Goal: Task Accomplishment & Management: Use online tool/utility

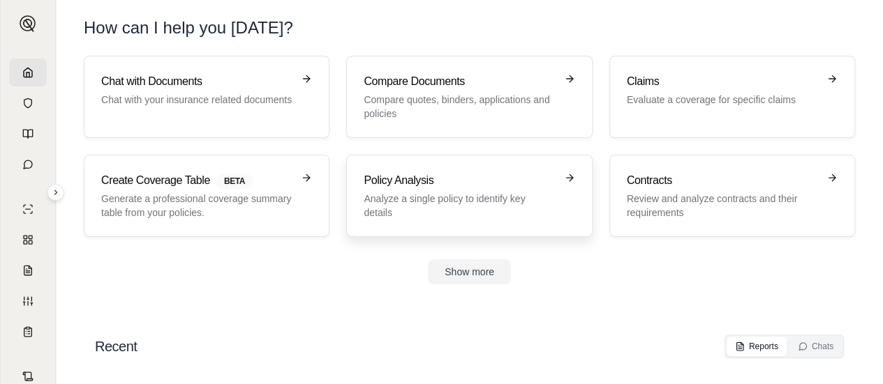
click at [403, 190] on div "Policy Analysis Analyze a single policy to identify key details" at bounding box center [459, 195] width 191 height 47
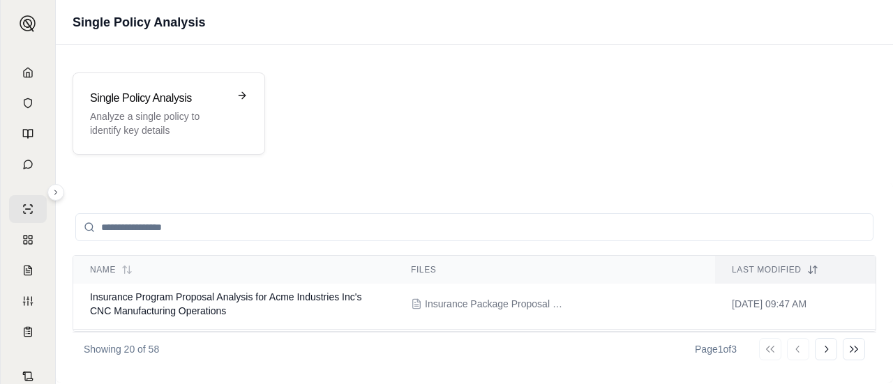
scroll to position [195, 0]
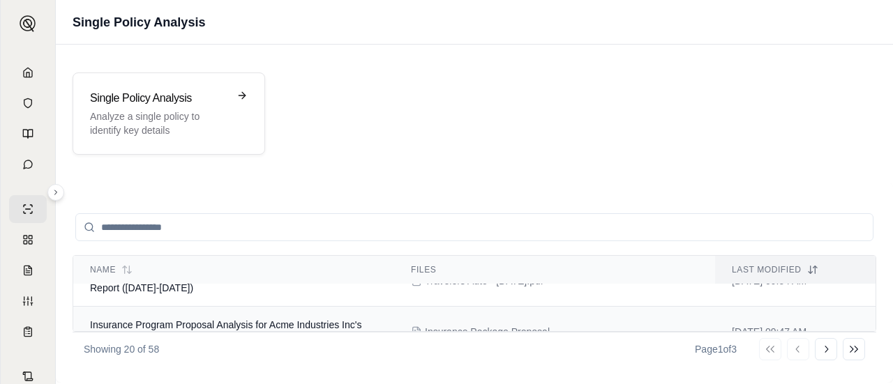
click at [174, 320] on span "Insurance Program Proposal Analysis for Acme Industries Inc's CNC Manufacturing…" at bounding box center [225, 332] width 271 height 25
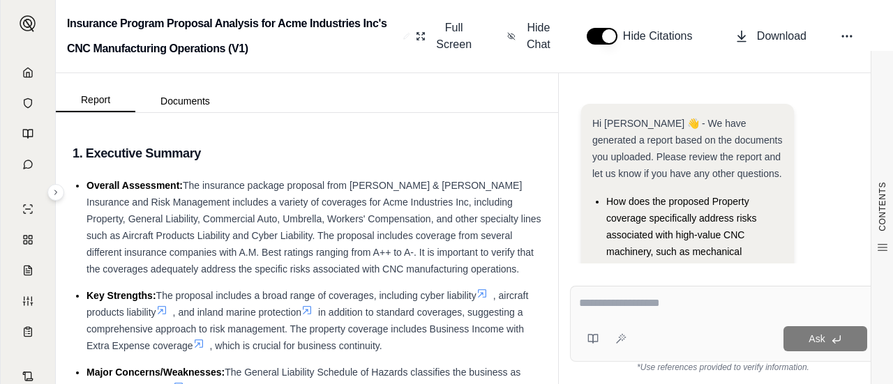
scroll to position [150, 0]
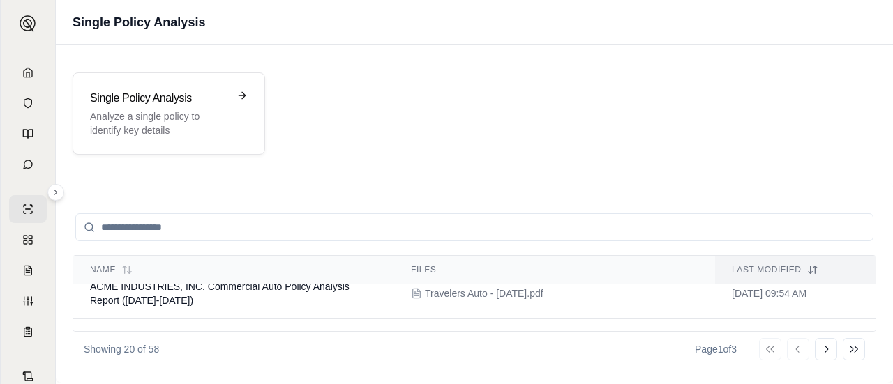
scroll to position [195, 0]
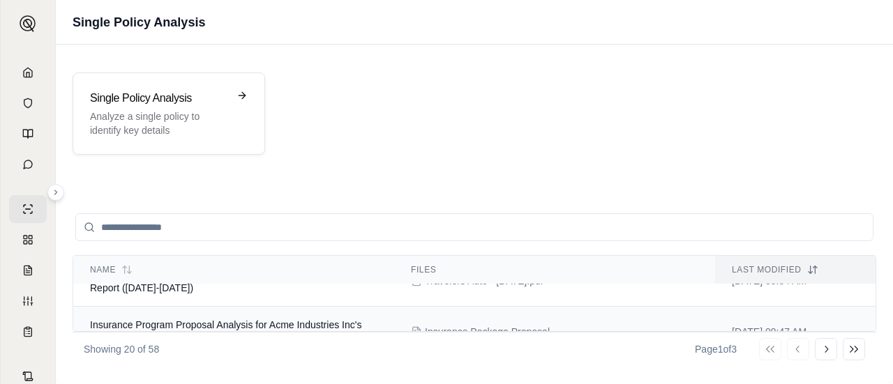
click at [499, 325] on span "Insurance Package Proposal - [DATE]-[DATE].pdf" at bounding box center [495, 332] width 140 height 14
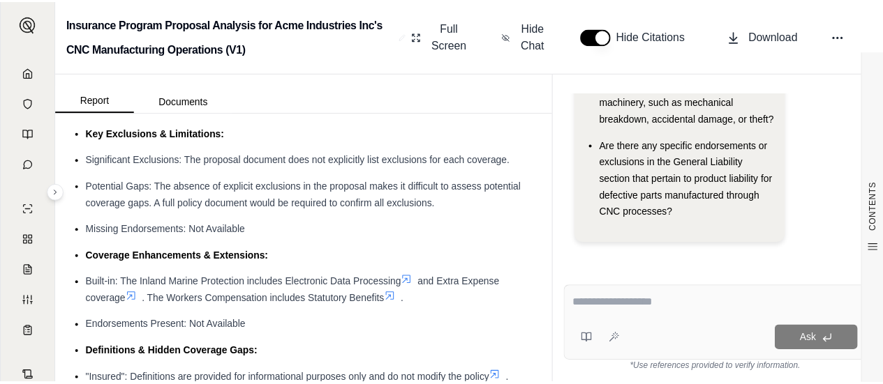
scroll to position [657, 0]
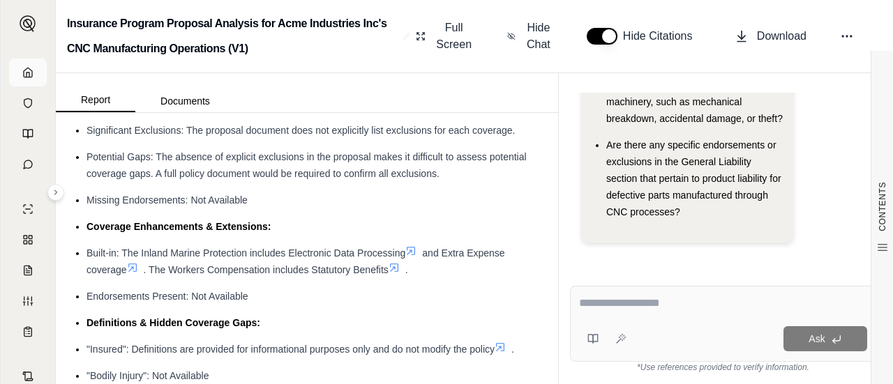
click at [27, 76] on polyline at bounding box center [28, 75] width 3 height 5
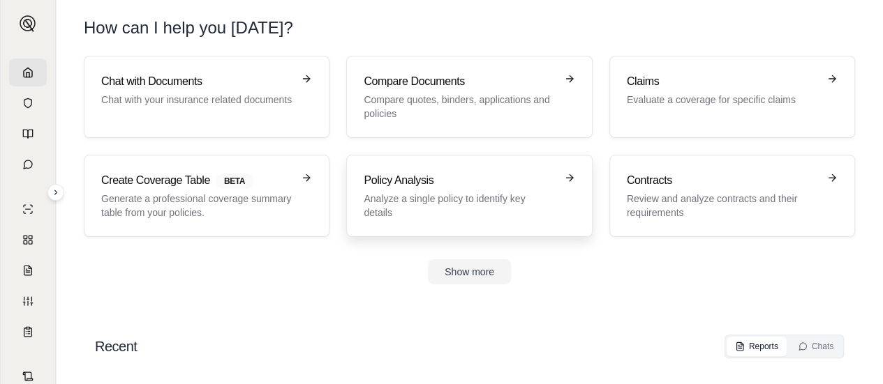
click at [393, 189] on div "Policy Analysis Analyze a single policy to identify key details" at bounding box center [459, 195] width 191 height 47
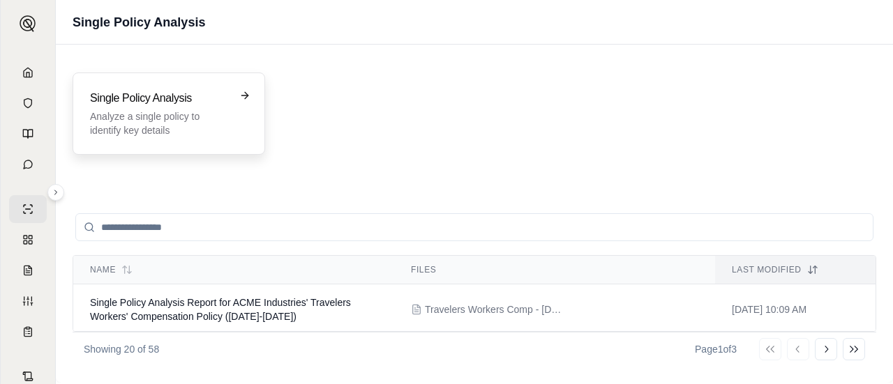
click at [167, 121] on p "Analyze a single policy to identify key details" at bounding box center [159, 124] width 138 height 28
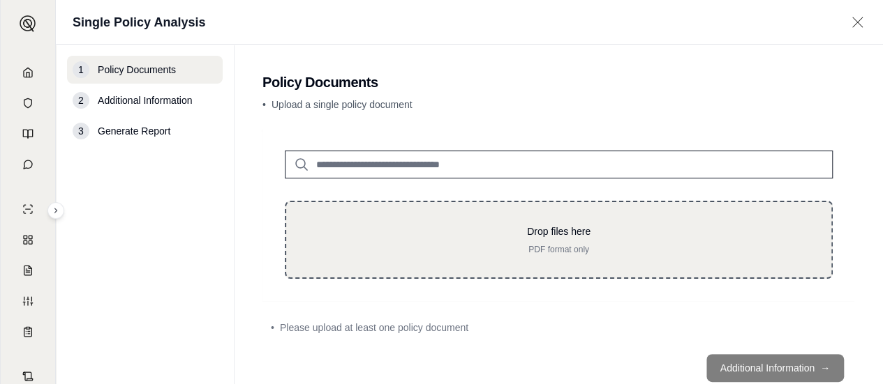
click at [340, 229] on p "Drop files here" at bounding box center [558, 232] width 500 height 14
click at [394, 230] on p "Drop files here" at bounding box center [558, 232] width 500 height 14
type input "**********"
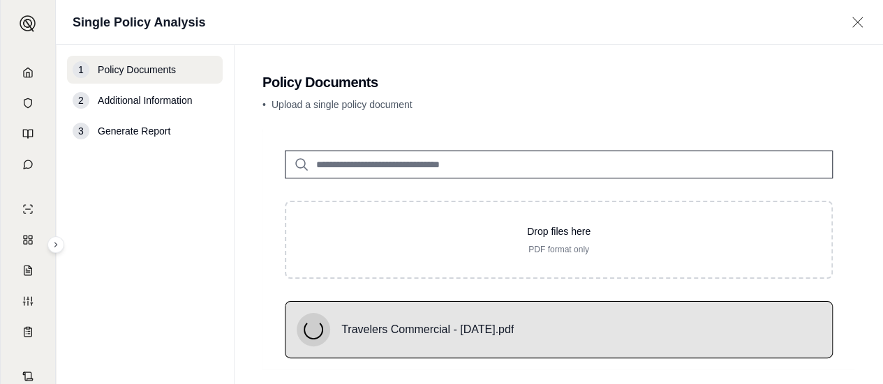
scroll to position [63, 0]
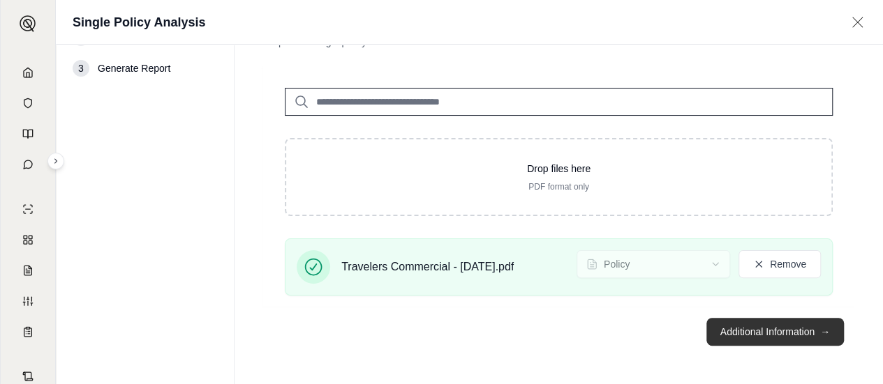
click at [768, 334] on button "Additional Information →" at bounding box center [774, 332] width 137 height 28
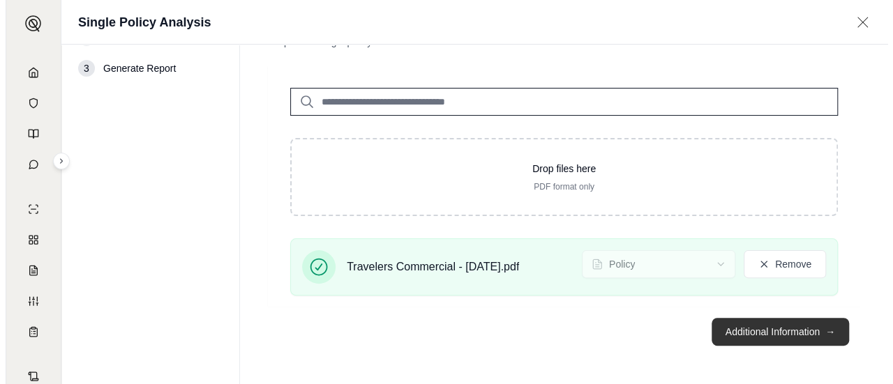
scroll to position [0, 0]
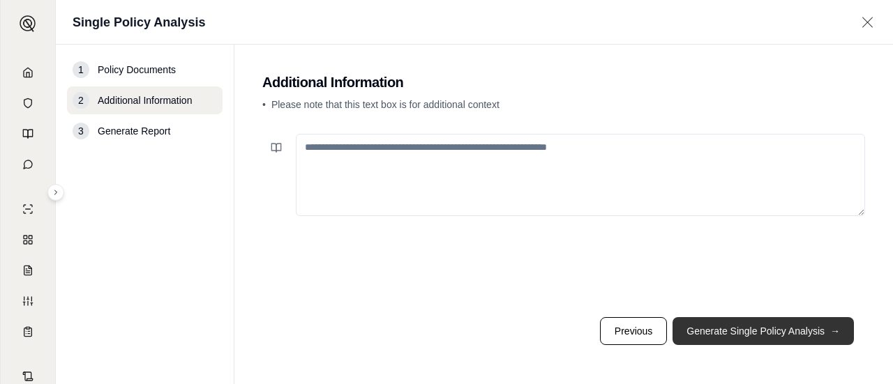
click at [768, 334] on button "Generate Single Policy Analysis →" at bounding box center [763, 331] width 181 height 28
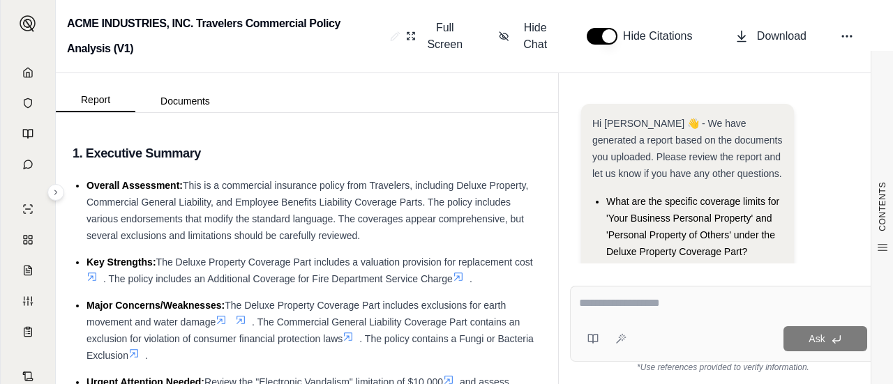
scroll to position [133, 0]
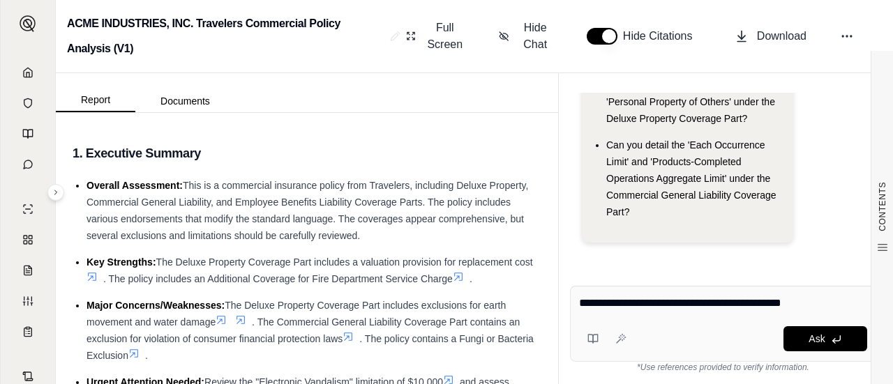
type textarea "**********"
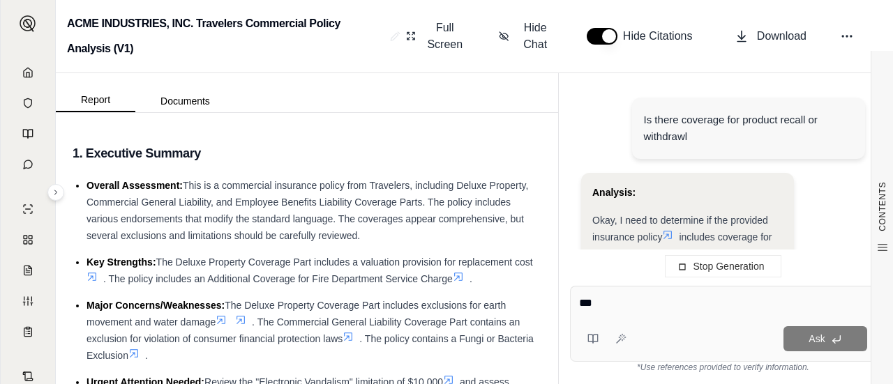
scroll to position [1885, 0]
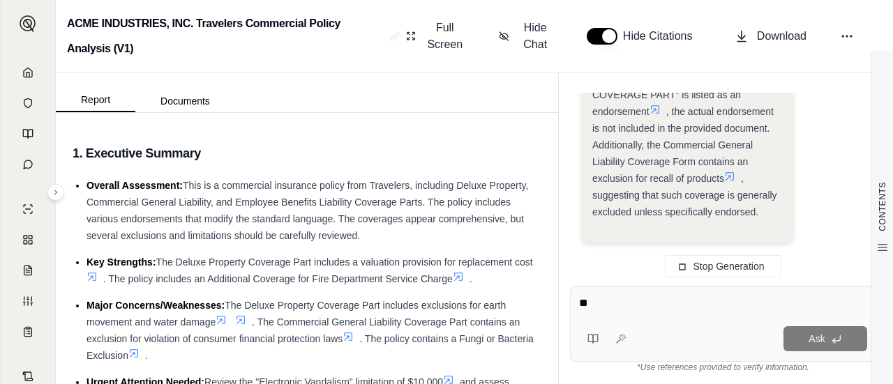
type textarea "*"
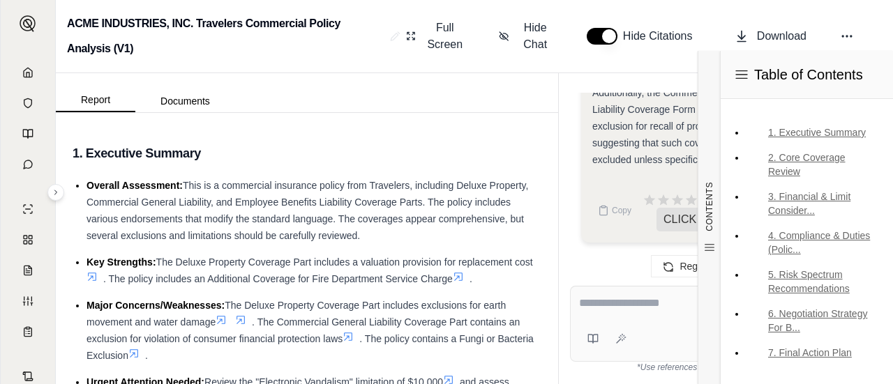
scroll to position [1937, 0]
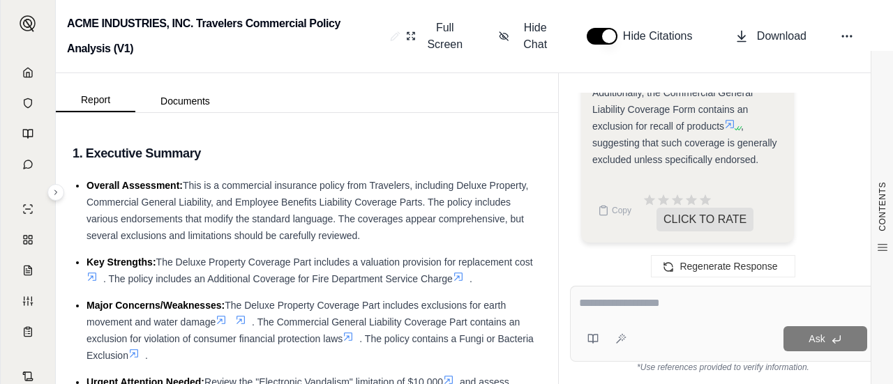
click at [618, 165] on div "I am unable to definitively determine if there is coverage for product recall o…" at bounding box center [687, 76] width 190 height 184
click at [675, 164] on div "I am unable to definitively determine if there is coverage for product recall o…" at bounding box center [687, 76] width 190 height 184
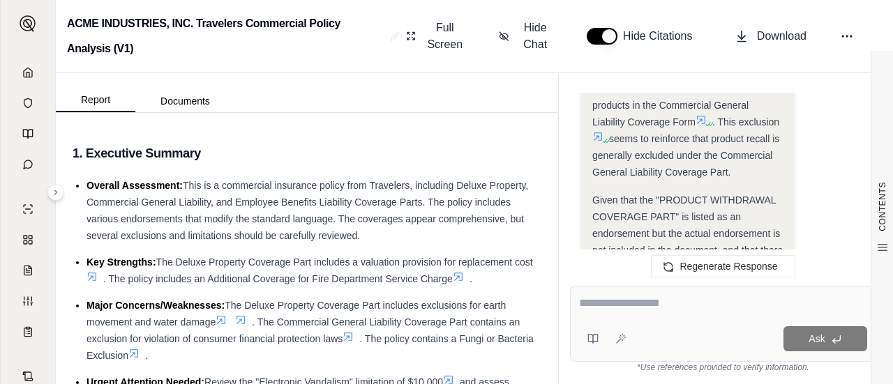
scroll to position [1518, 0]
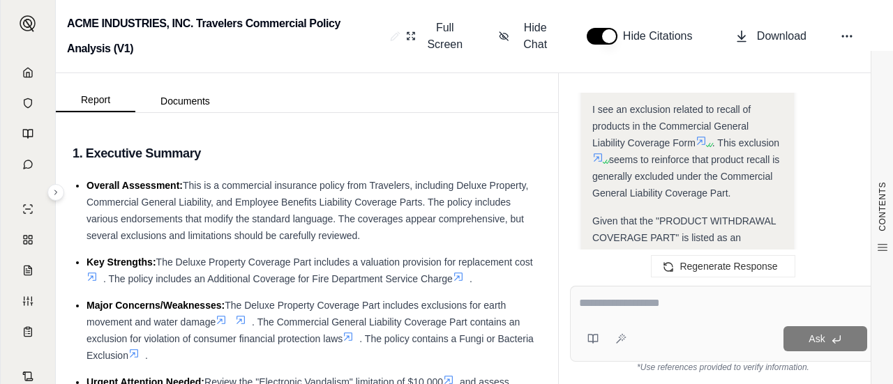
click at [593, 159] on icon at bounding box center [597, 157] width 11 height 11
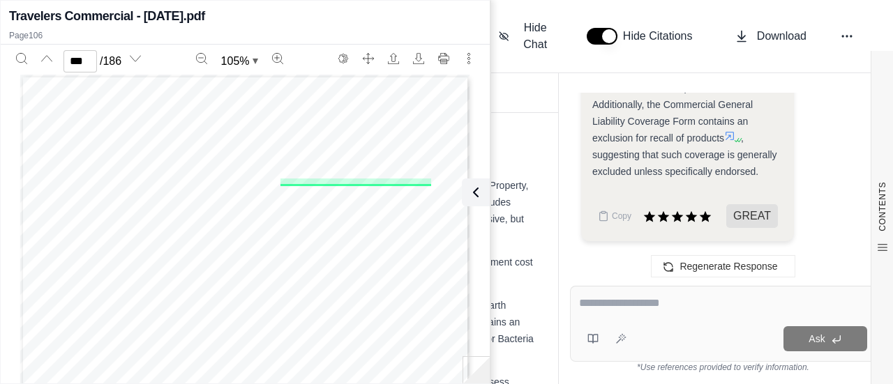
scroll to position [1937, 0]
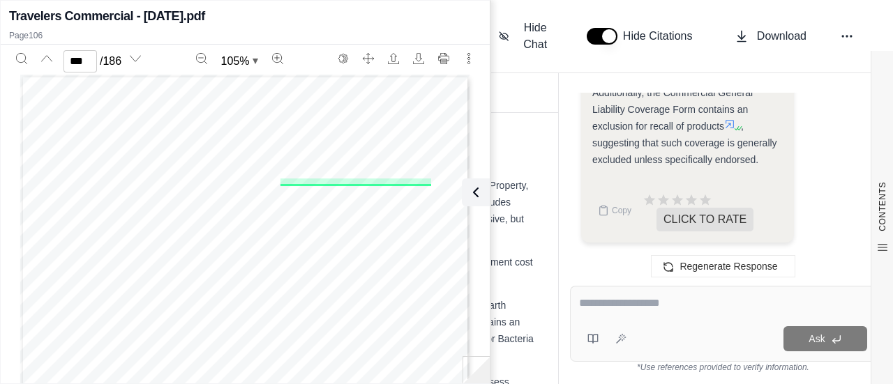
click at [652, 154] on span ", suggesting that such coverage is generally excluded unless specifically endor…" at bounding box center [684, 143] width 185 height 45
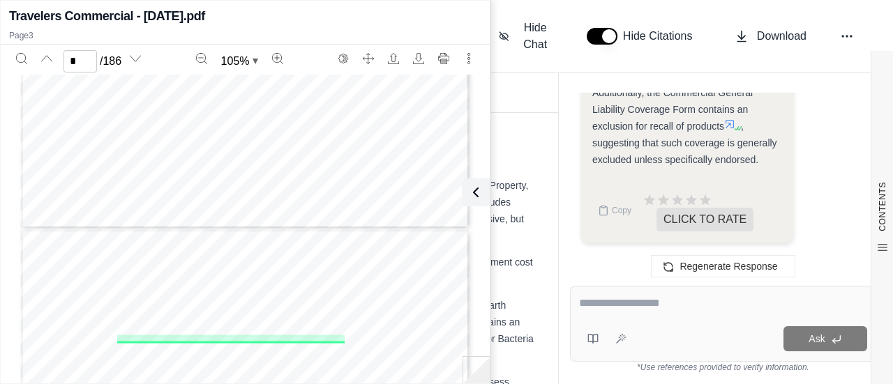
scroll to position [1298, 0]
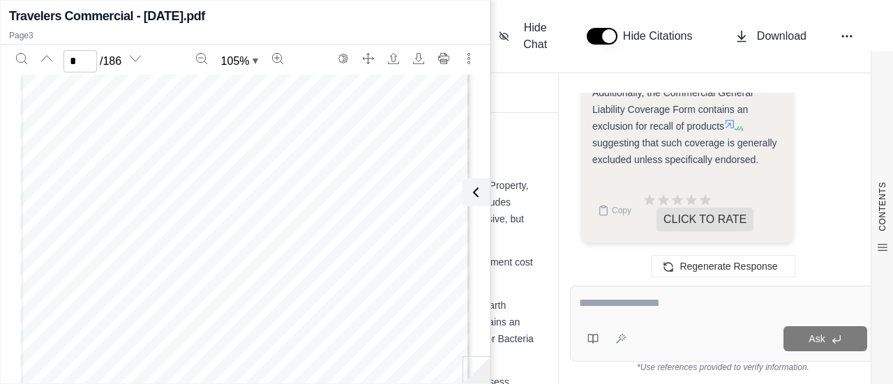
click at [278, 216] on div "POLICY NUMBER: EFFECTIVE DATE: ISSUE DATE: IL T8 01 10 93 Y-630-9T688237-COF-24…" at bounding box center [245, 232] width 450 height 583
click at [184, 253] on span "UTILITY SERVICES-TIME ELEMENT" at bounding box center [242, 257] width 140 height 9
type input "*"
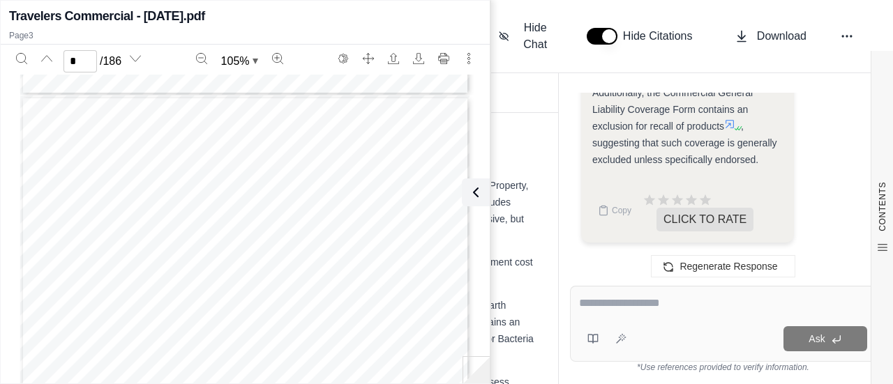
click at [717, 301] on textarea at bounding box center [723, 303] width 288 height 17
click at [476, 196] on icon at bounding box center [473, 192] width 17 height 17
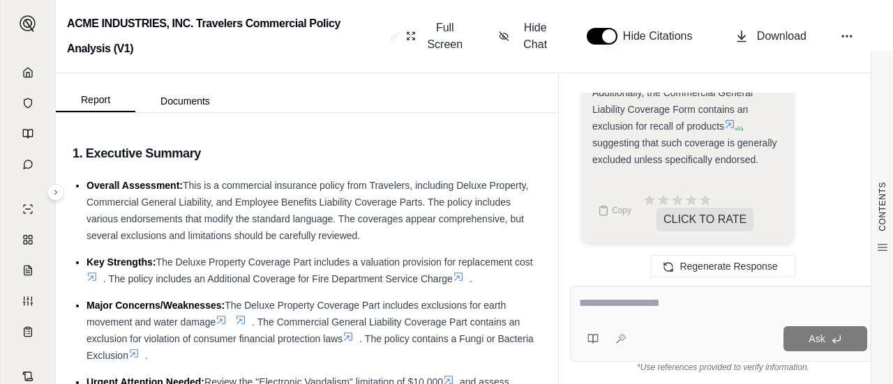
click at [608, 301] on textarea at bounding box center [723, 303] width 288 height 17
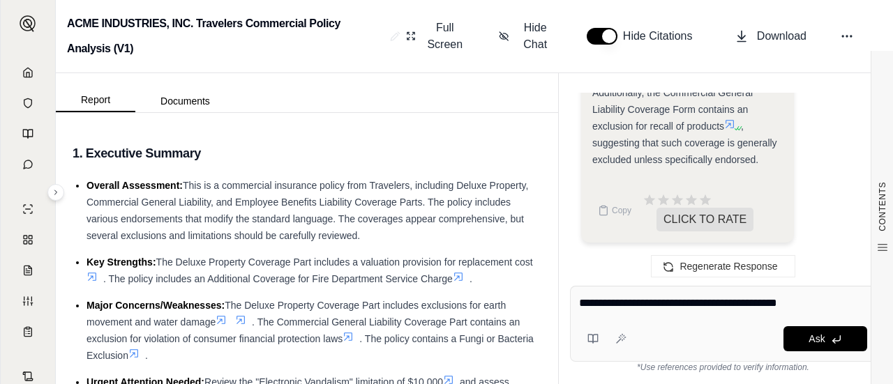
type textarea "**********"
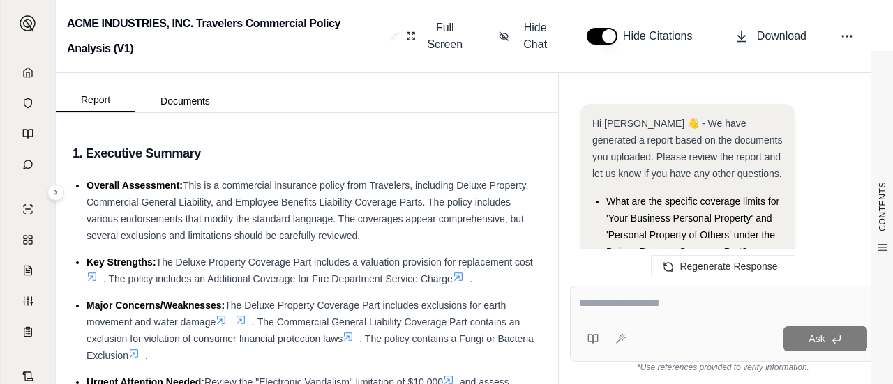
scroll to position [9543, 0]
